Goal: Task Accomplishment & Management: Use online tool/utility

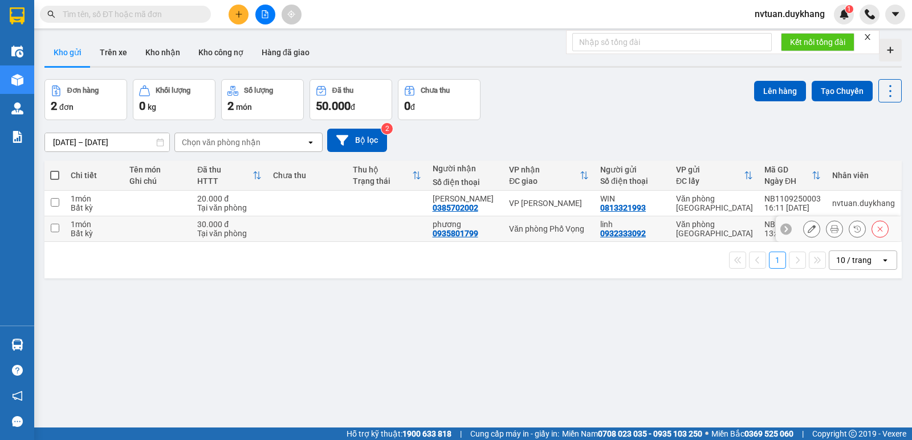
drag, startPoint x: 55, startPoint y: 231, endPoint x: 54, endPoint y: 218, distance: 13.2
click at [55, 231] on input "checkbox" at bounding box center [55, 228] width 9 height 9
checkbox input "true"
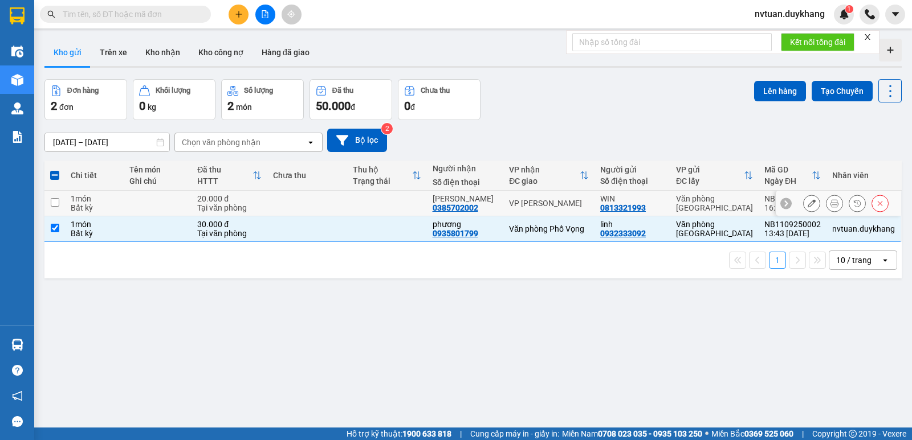
click at [54, 206] on input "checkbox" at bounding box center [55, 202] width 9 height 9
checkbox input "true"
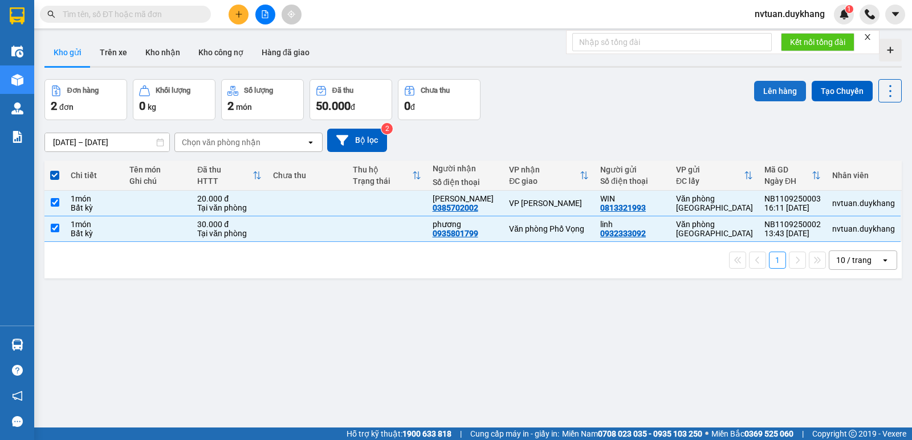
drag, startPoint x: 778, startPoint y: 91, endPoint x: 761, endPoint y: 92, distance: 17.2
click at [769, 91] on button "Lên hàng" at bounding box center [780, 91] width 52 height 21
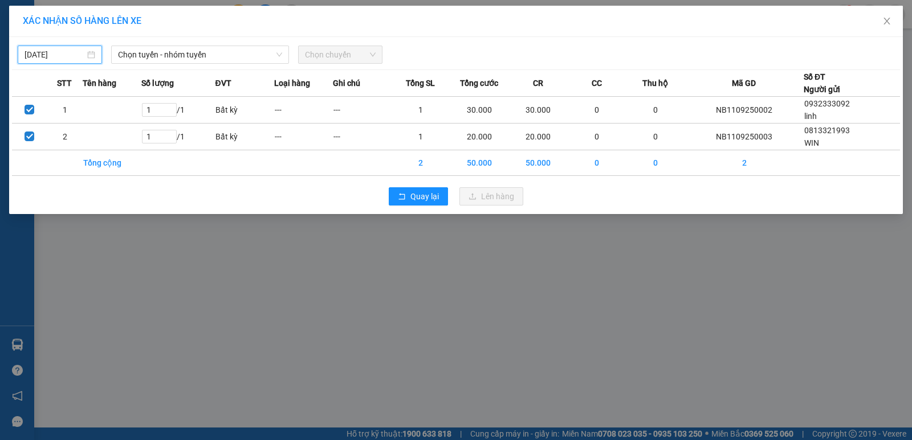
click at [71, 57] on input "[DATE]" at bounding box center [55, 54] width 60 height 13
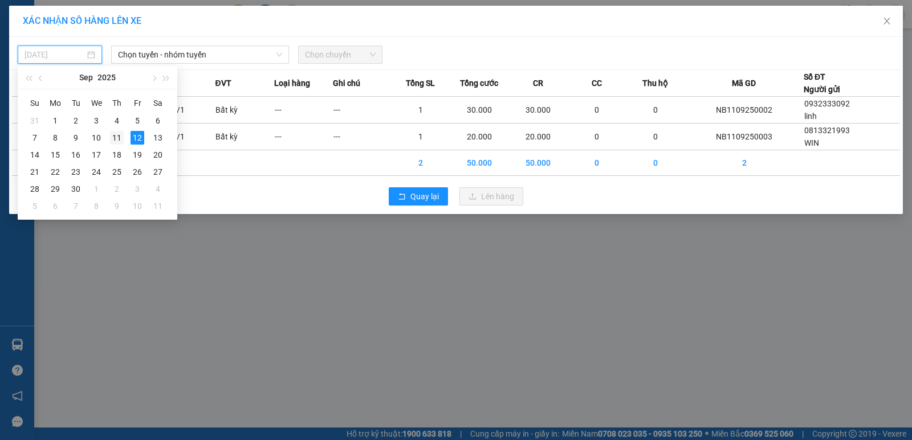
click at [116, 136] on div "11" at bounding box center [117, 138] width 14 height 14
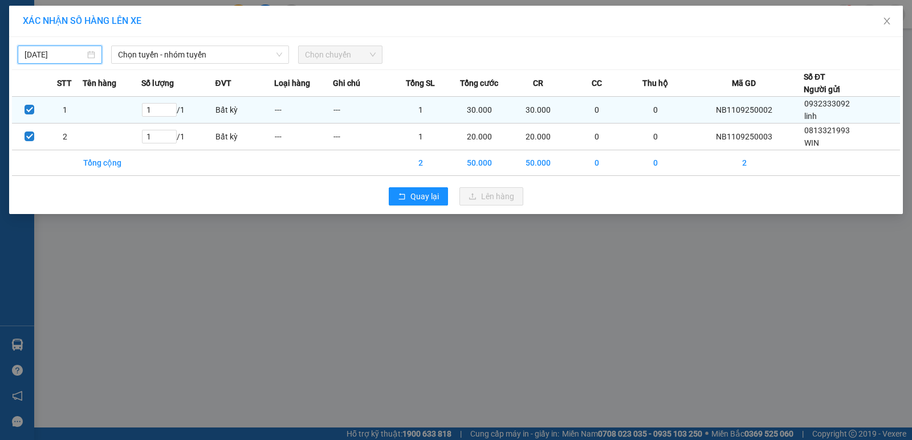
type input "[DATE]"
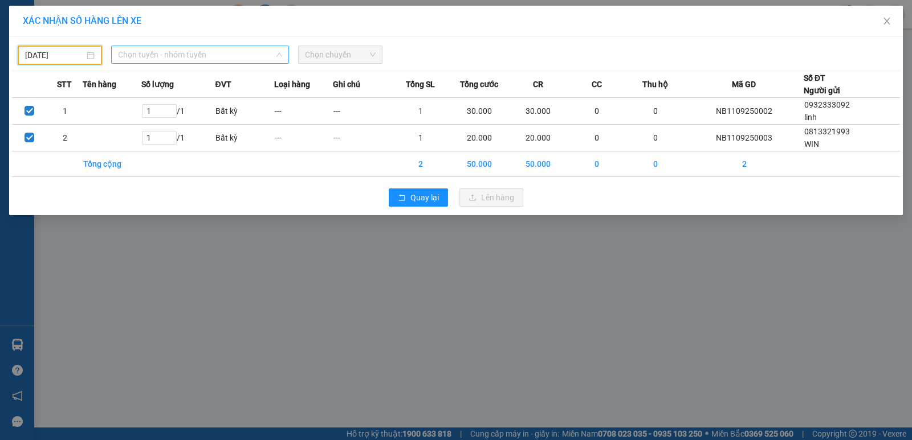
drag, startPoint x: 252, startPoint y: 47, endPoint x: 248, endPoint y: 54, distance: 7.1
click at [252, 47] on span "Chọn tuyến - nhóm tuyến" at bounding box center [200, 54] width 164 height 17
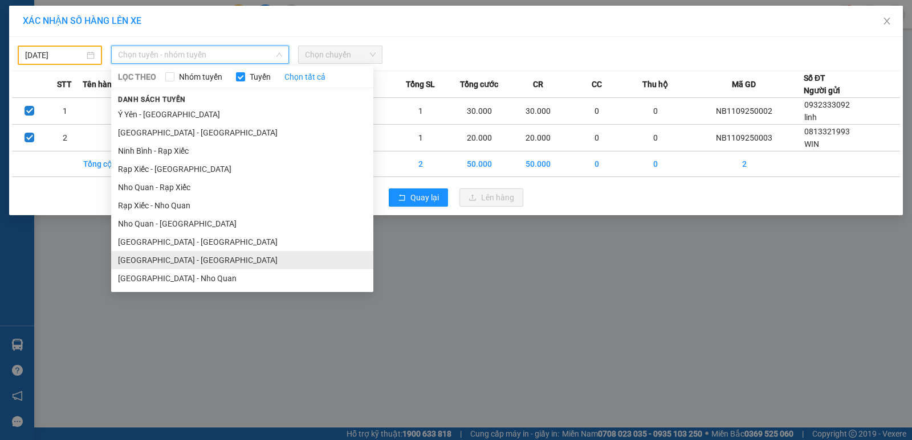
click at [167, 255] on li "[GEOGRAPHIC_DATA] - [GEOGRAPHIC_DATA]" at bounding box center [242, 260] width 262 height 18
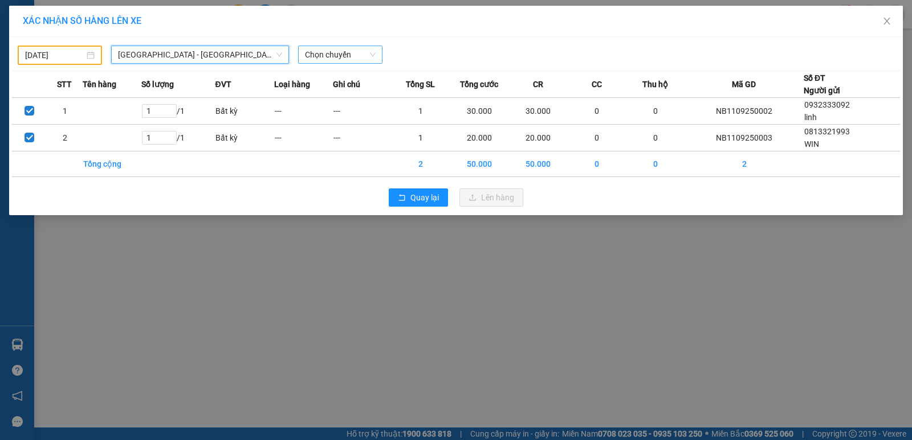
click at [336, 51] on span "Chọn chuyến" at bounding box center [340, 54] width 71 height 17
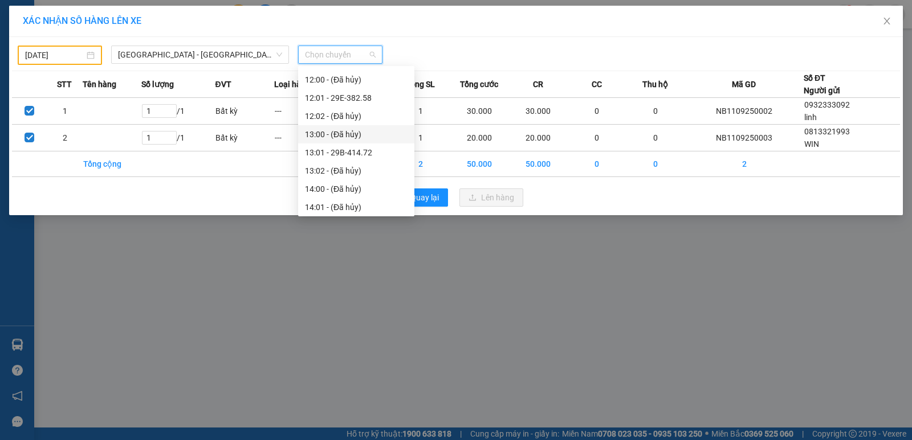
scroll to position [570, 0]
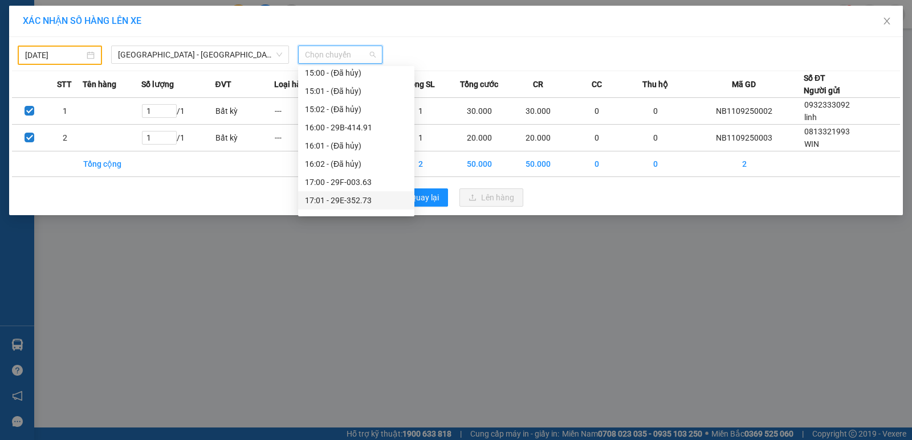
click at [347, 197] on div "17:01 - 29E-352.73" at bounding box center [356, 200] width 103 height 13
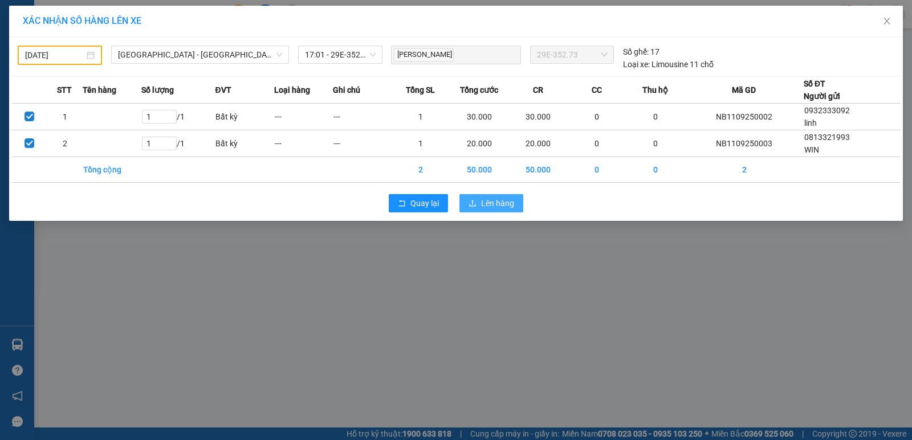
click at [497, 200] on span "Lên hàng" at bounding box center [497, 203] width 33 height 13
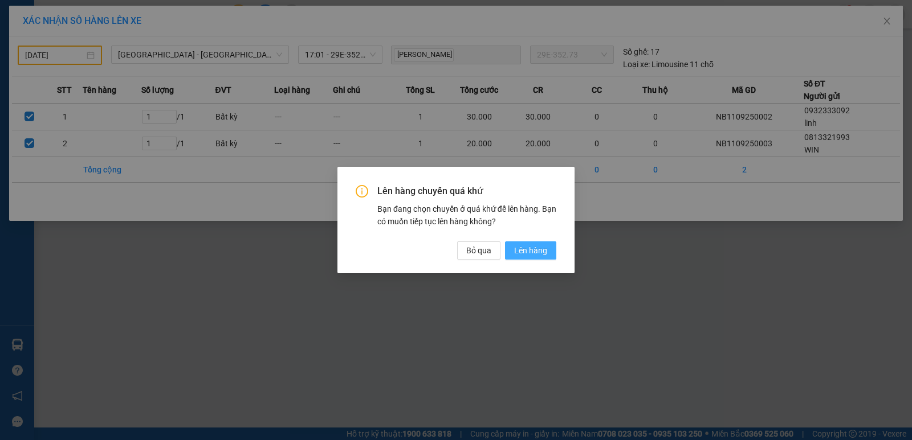
click at [530, 253] on span "Lên hàng" at bounding box center [530, 250] width 33 height 13
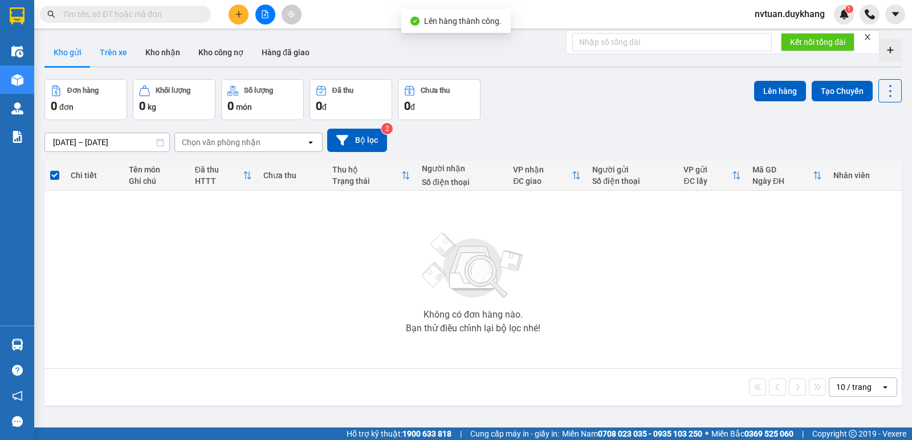
click at [94, 43] on button "Trên xe" at bounding box center [114, 52] width 46 height 27
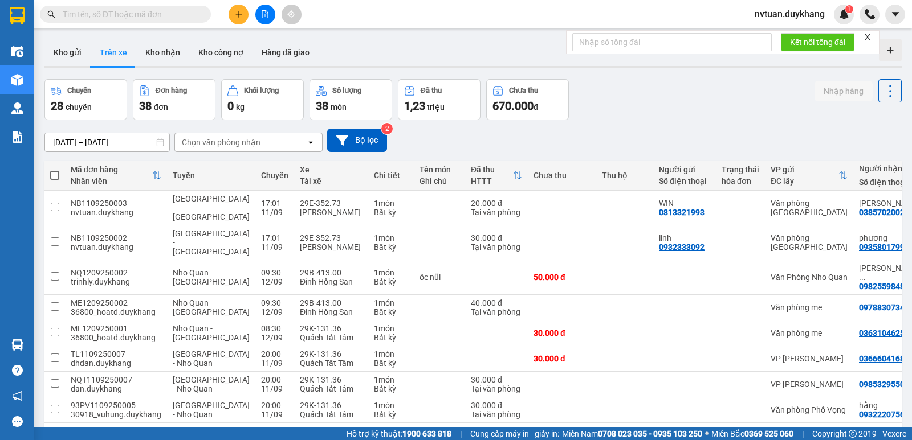
click at [262, 141] on div "Chọn văn phòng nhận" at bounding box center [240, 142] width 131 height 18
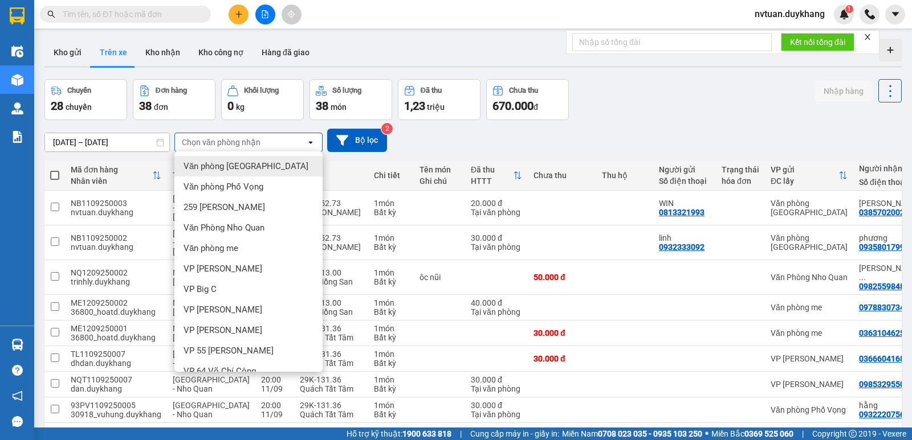
click at [257, 170] on span "Văn phòng [GEOGRAPHIC_DATA]" at bounding box center [245, 166] width 125 height 11
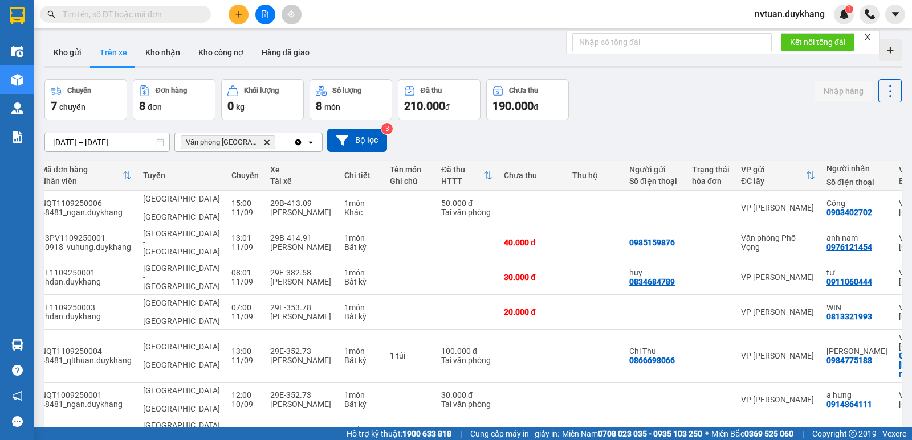
scroll to position [0, 32]
